Goal: Information Seeking & Learning: Find specific fact

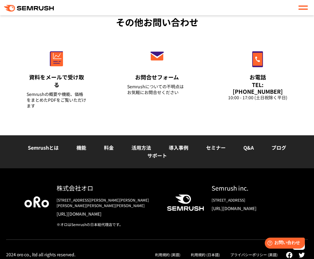
click at [92, 211] on link "[URL][DOMAIN_NAME]" at bounding box center [107, 214] width 100 height 6
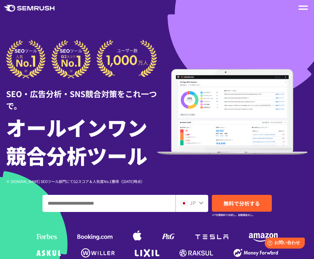
click at [304, 6] on span at bounding box center [302, 6] width 9 height 1
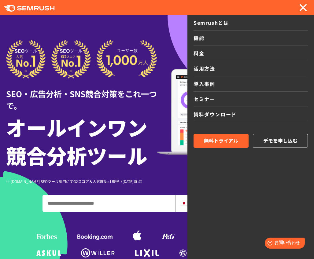
click at [233, 41] on link "機能" at bounding box center [251, 38] width 114 height 15
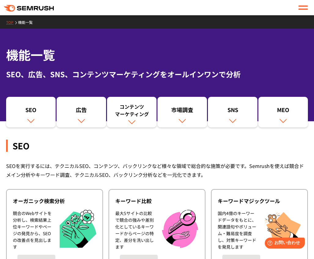
click at [307, 7] on div at bounding box center [302, 7] width 9 height 7
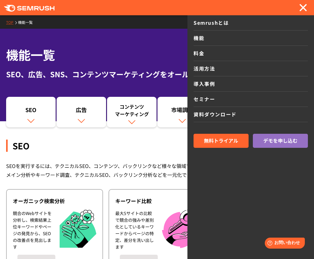
click at [216, 50] on link "料金" at bounding box center [251, 53] width 114 height 15
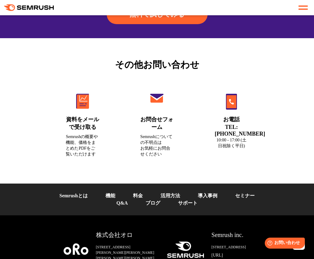
scroll to position [2436, 0]
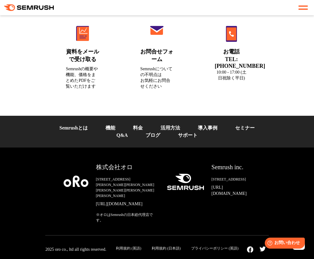
click at [123, 133] on link "Q&A" at bounding box center [122, 135] width 11 height 5
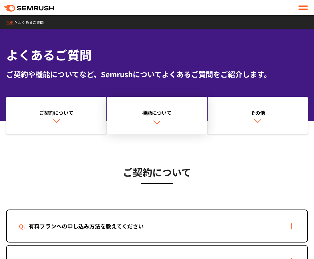
click at [141, 121] on link "機能について" at bounding box center [157, 115] width 100 height 37
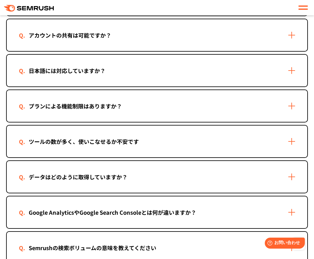
scroll to position [915, 0]
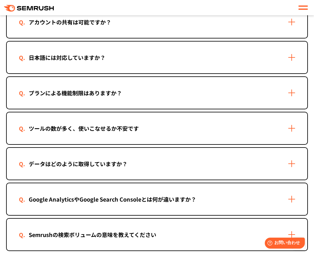
click at [124, 153] on div "データはどのように取得していますか？" at bounding box center [157, 164] width 301 height 32
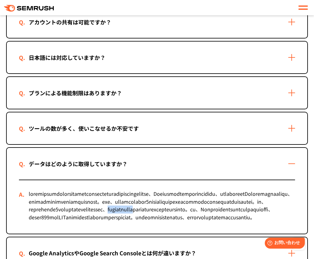
drag, startPoint x: 264, startPoint y: 215, endPoint x: 54, endPoint y: 224, distance: 210.0
click at [54, 224] on div at bounding box center [157, 206] width 276 height 53
copy div "ニューラルネットワーク"
